Goal: Entertainment & Leisure: Consume media (video, audio)

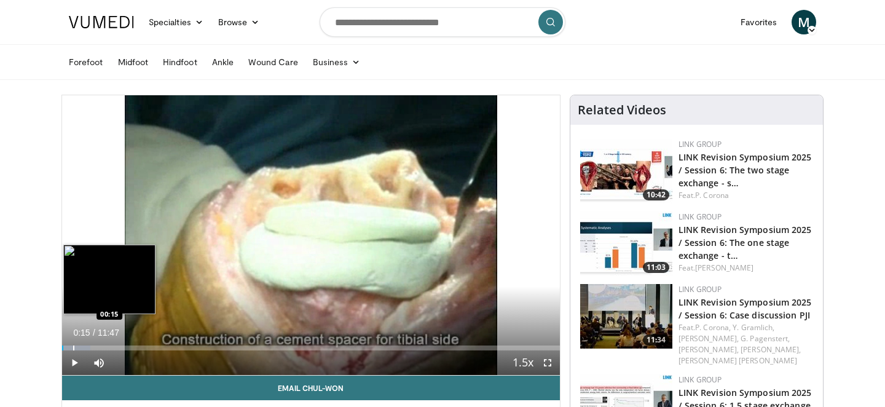
click at [73, 346] on div "Progress Bar" at bounding box center [73, 348] width 1 height 5
click at [81, 347] on div "Progress Bar" at bounding box center [81, 348] width 1 height 5
click at [93, 347] on div "Progress Bar" at bounding box center [93, 348] width 1 height 5
click at [102, 346] on div "Progress Bar" at bounding box center [102, 348] width 1 height 5
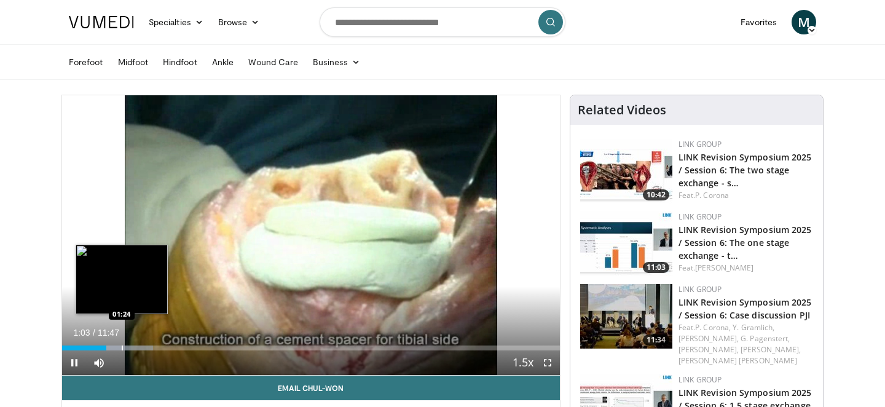
click at [122, 347] on div "Progress Bar" at bounding box center [122, 348] width 1 height 5
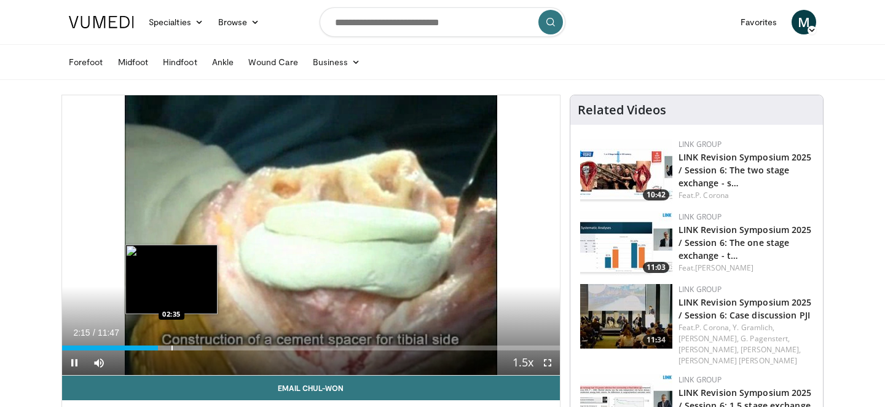
click at [170, 346] on div "Progress Bar" at bounding box center [167, 348] width 69 height 5
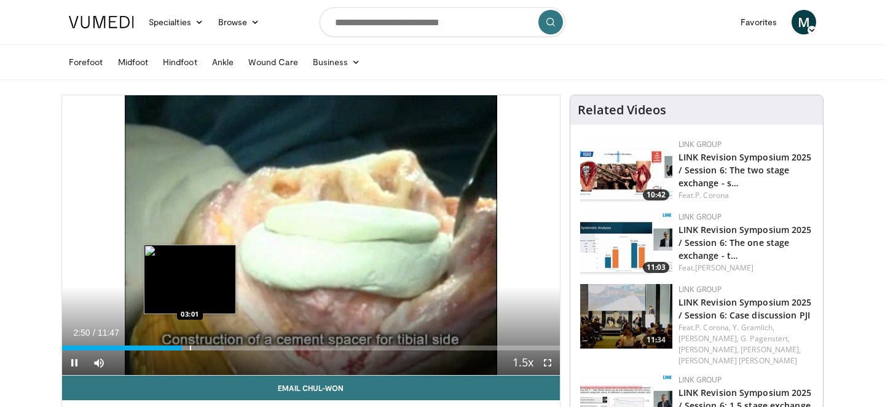
click at [190, 347] on div "Progress Bar" at bounding box center [190, 348] width 1 height 5
click at [200, 346] on div "Progress Bar" at bounding box center [200, 348] width 1 height 5
click at [194, 347] on div "Progress Bar" at bounding box center [194, 348] width 1 height 5
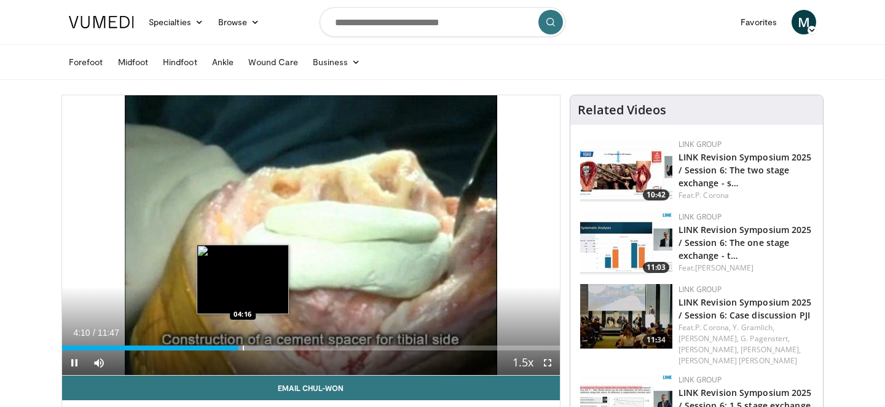
click at [242, 346] on div "Progress Bar" at bounding box center [248, 348] width 64 height 5
click at [254, 344] on div "Loaded : 43.84% 04:16 04:32" at bounding box center [311, 345] width 498 height 12
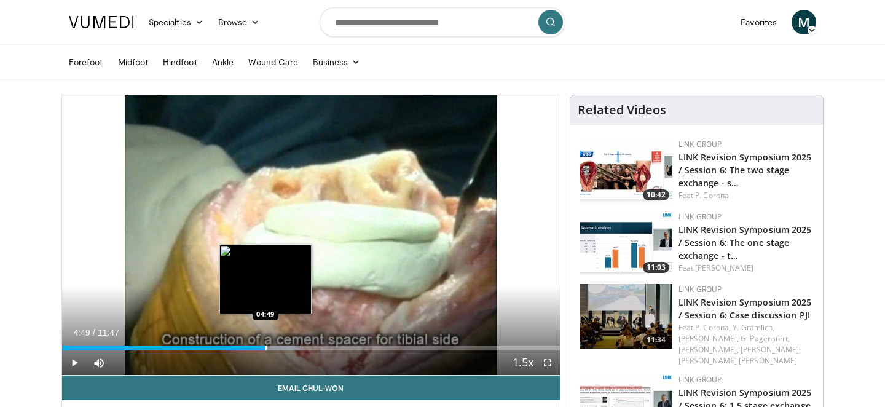
click at [266, 349] on div "Progress Bar" at bounding box center [266, 348] width 1 height 5
click at [274, 347] on div "Progress Bar" at bounding box center [273, 348] width 1 height 5
